Goal: Complete application form: Complete application form

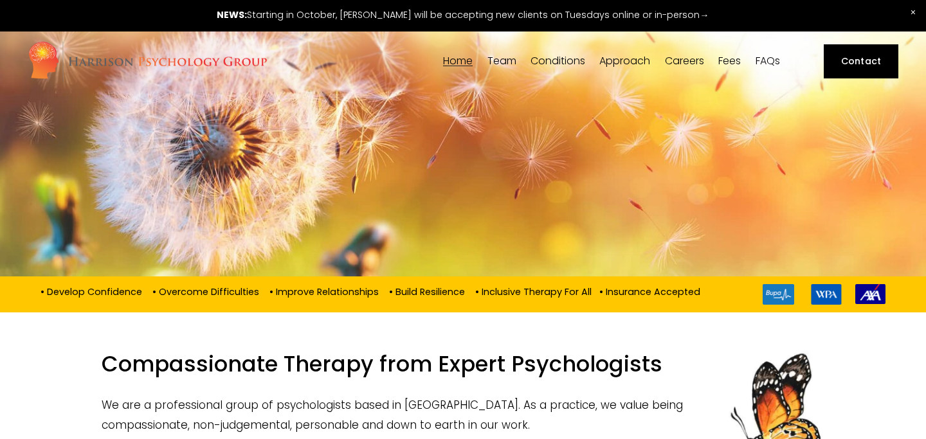
click at [859, 65] on link "Contact" at bounding box center [861, 60] width 74 height 33
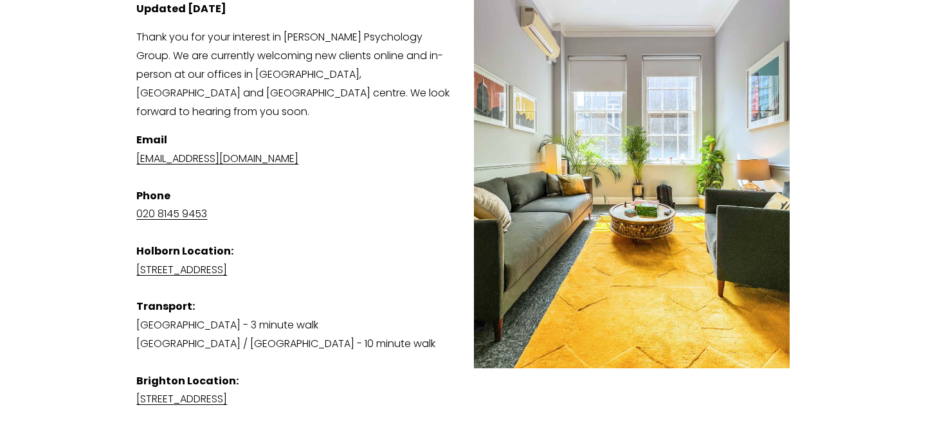
scroll to position [257, 0]
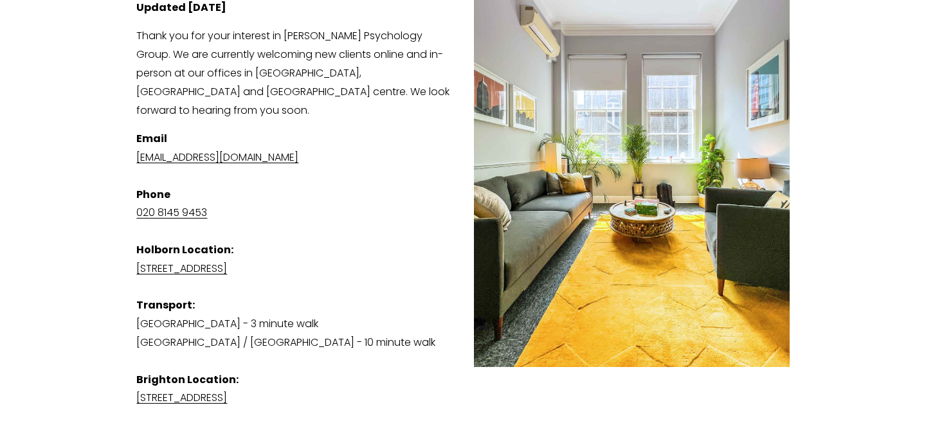
click at [263, 150] on link "[EMAIL_ADDRESS][DOMAIN_NAME]" at bounding box center [217, 157] width 162 height 15
click at [169, 150] on link "[EMAIL_ADDRESS][DOMAIN_NAME]" at bounding box center [217, 157] width 162 height 15
drag, startPoint x: 351, startPoint y: 137, endPoint x: 118, endPoint y: 141, distance: 233.6
copy link "[EMAIL_ADDRESS][DOMAIN_NAME]"
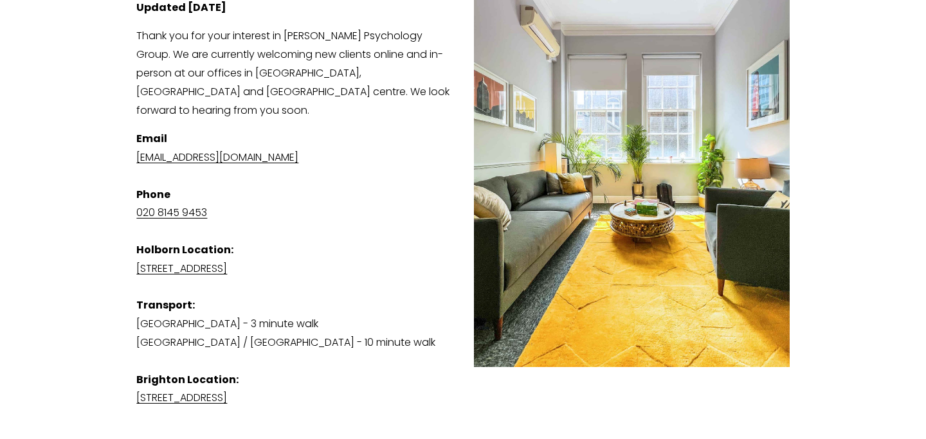
click at [406, 372] on p "Email admin@harrisonpsychologygroup.com Phone 020 8145 9453 Holborn Location: S…" at bounding box center [462, 269] width 653 height 278
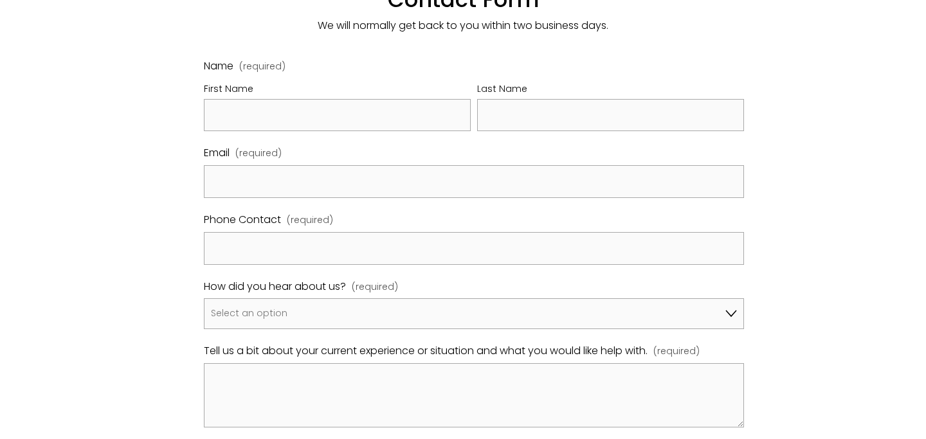
scroll to position [746, 0]
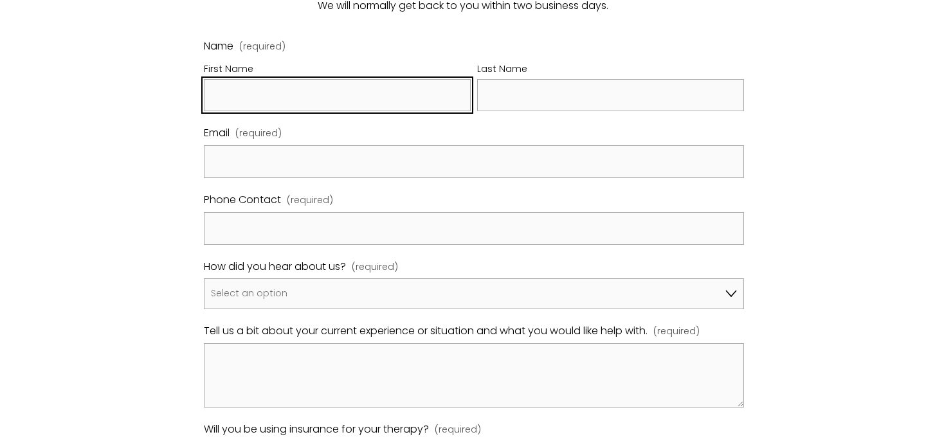
click at [237, 86] on input "First Name" at bounding box center [337, 95] width 267 height 33
type input "Lorna"
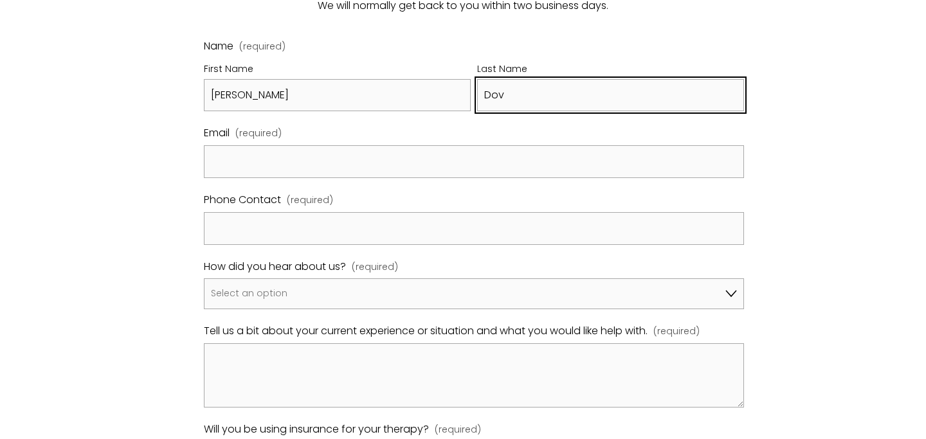
type input "Dove"
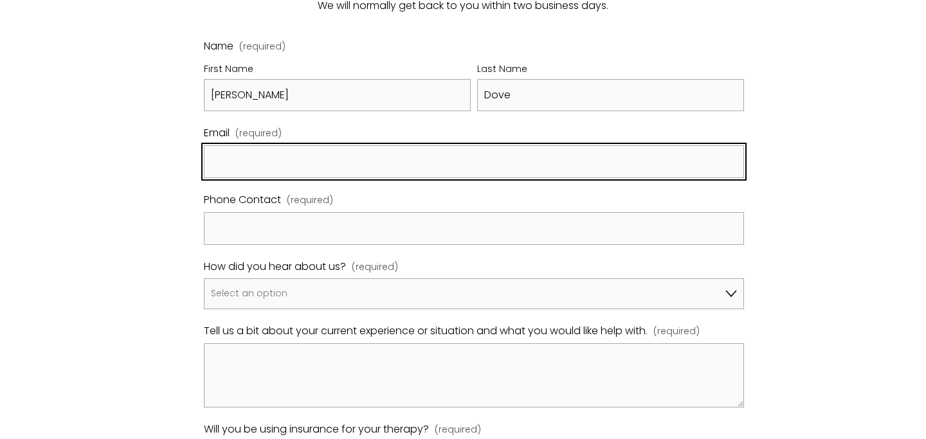
type input "lmd62@columbia.edu"
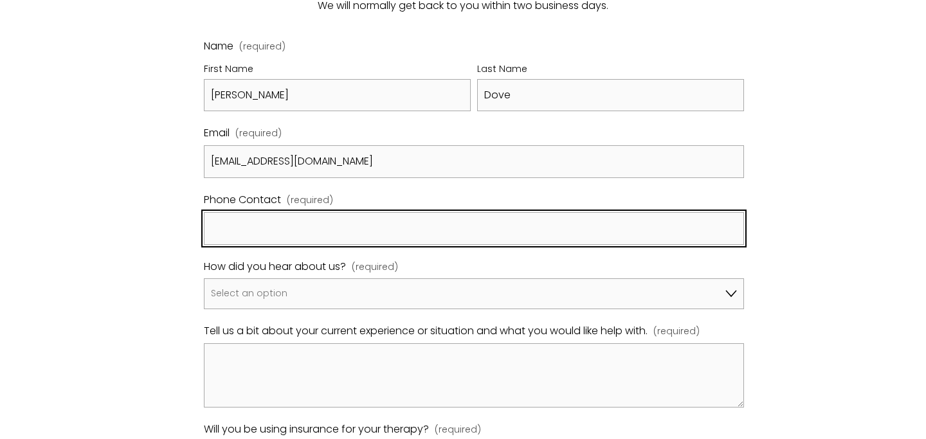
type input "Dove"
type input "9147253137"
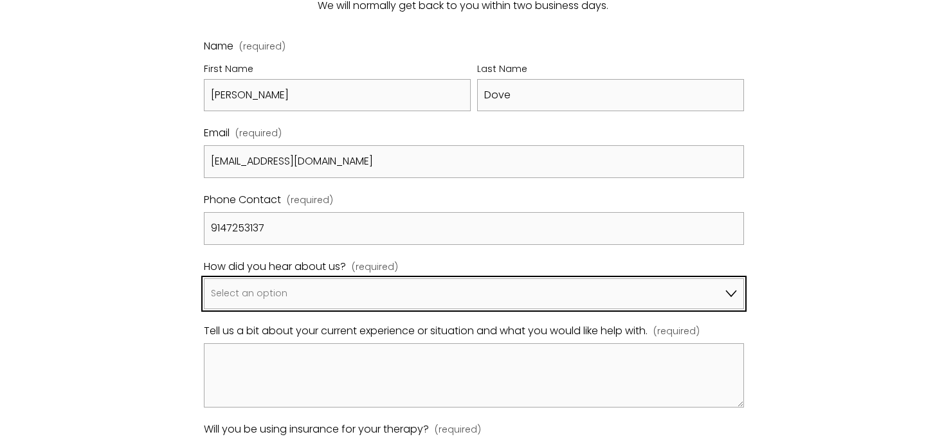
click at [270, 280] on select "Select an option Google A friend/family member told me about you I've been refe…" at bounding box center [474, 294] width 540 height 31
select select "I've been referred by my [MEDICAL_DATA], GP, another therapist"
click at [204, 279] on select "Select an option Google A friend/family member told me about you I've been refe…" at bounding box center [474, 294] width 540 height 31
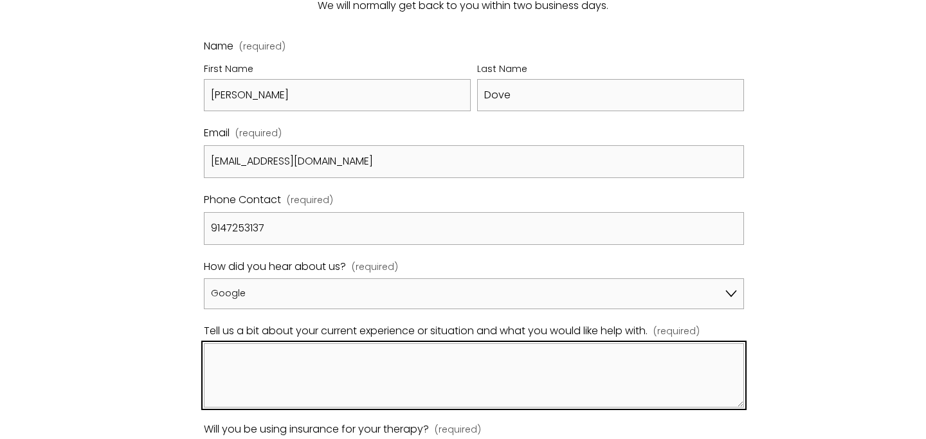
click at [302, 366] on textarea "Tell us a bit about your current experience or situation and what you would lik…" at bounding box center [474, 376] width 540 height 64
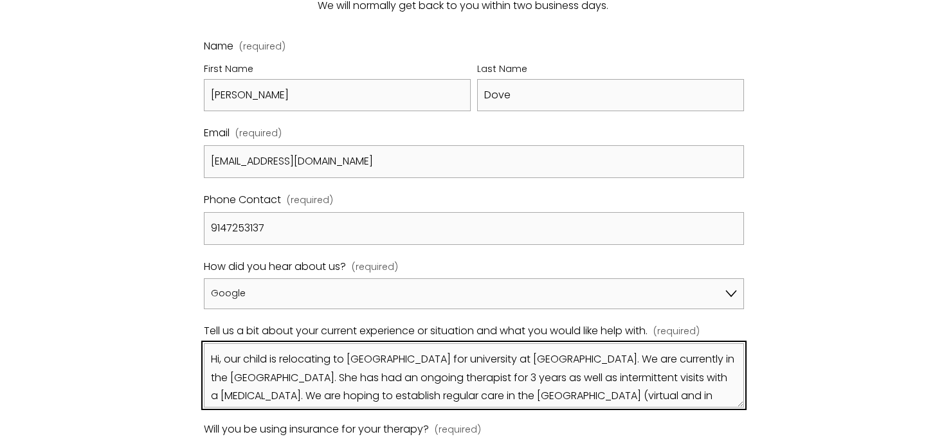
scroll to position [15, 0]
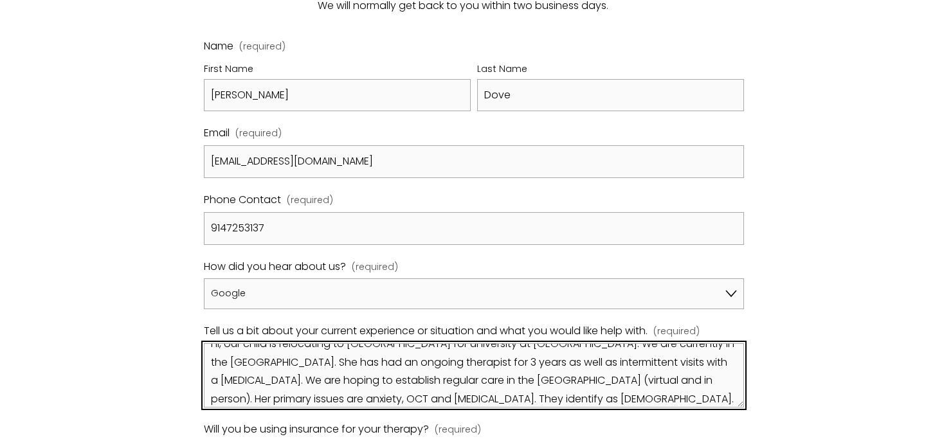
type textarea "Hi, our child is relocating to London for university at Goldsmith. We are curre…"
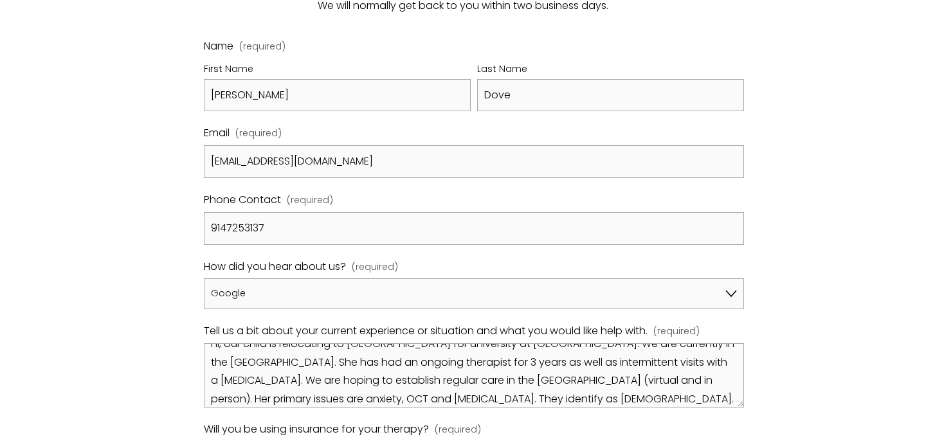
click at [853, 379] on div "Contact Us View fullsize Updated 29th August 2025 Thank you for your interest i…" at bounding box center [463, 0] width 926 height 1189
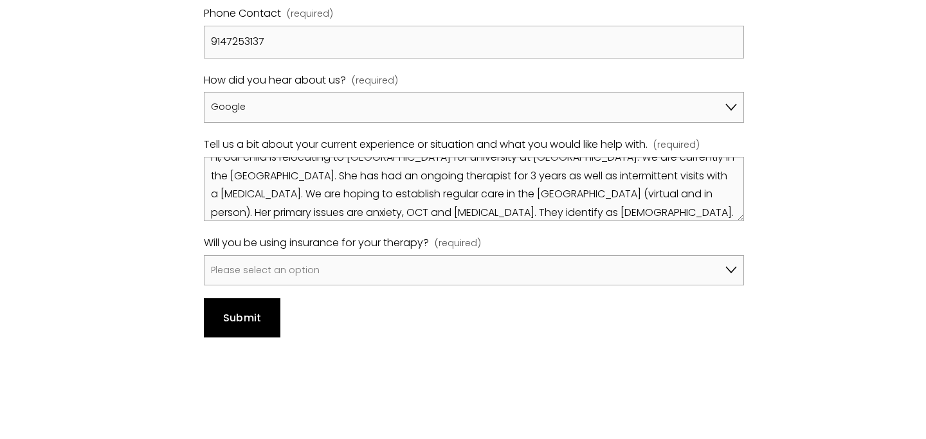
scroll to position [952, 0]
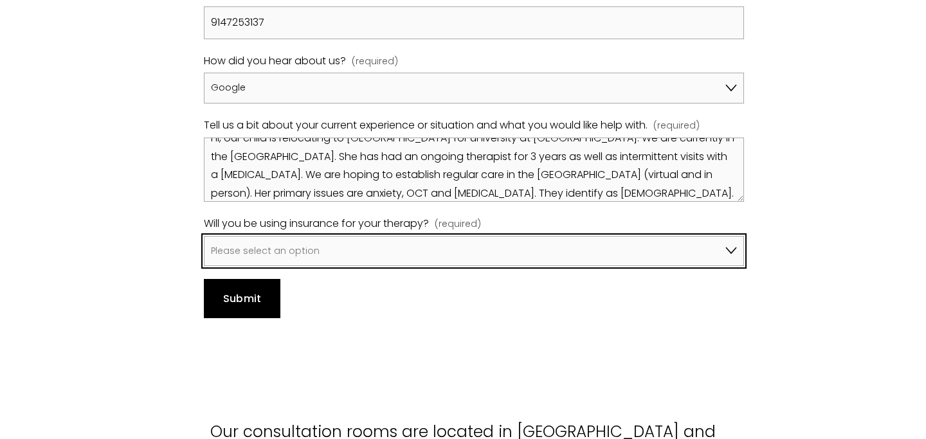
click at [739, 236] on select "Please select an option No, I won't be using insurance Yes, I will be using Avi…" at bounding box center [474, 251] width 540 height 31
select select "No, I won't be using insurance"
click at [204, 236] on select "Please select an option No, I won't be using insurance Yes, I will be using Avi…" at bounding box center [474, 251] width 540 height 31
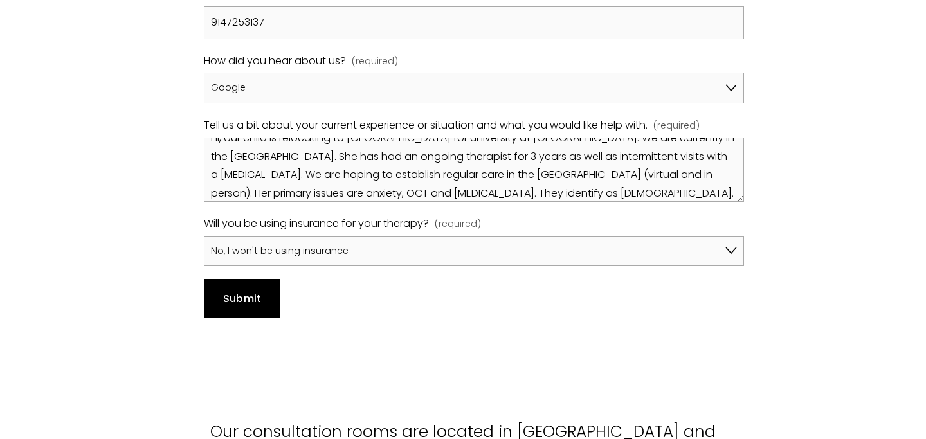
click at [235, 291] on span "Submit" at bounding box center [242, 298] width 39 height 15
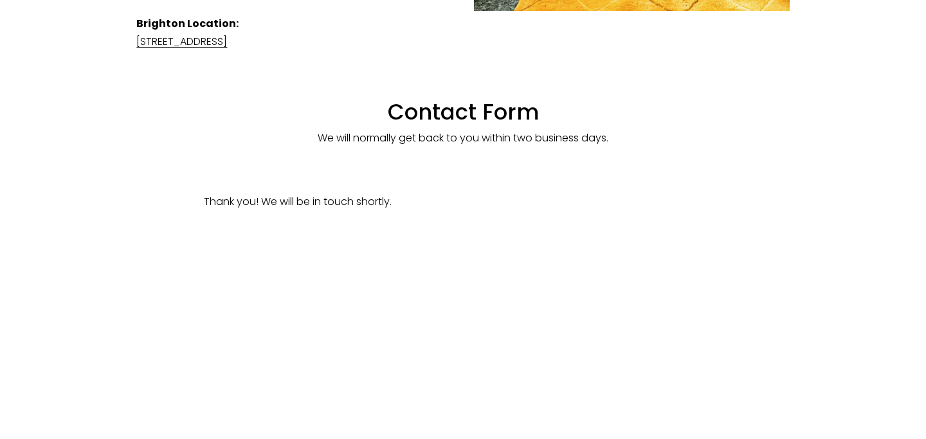
scroll to position [585, 0]
